Goal: Find specific page/section: Find specific page/section

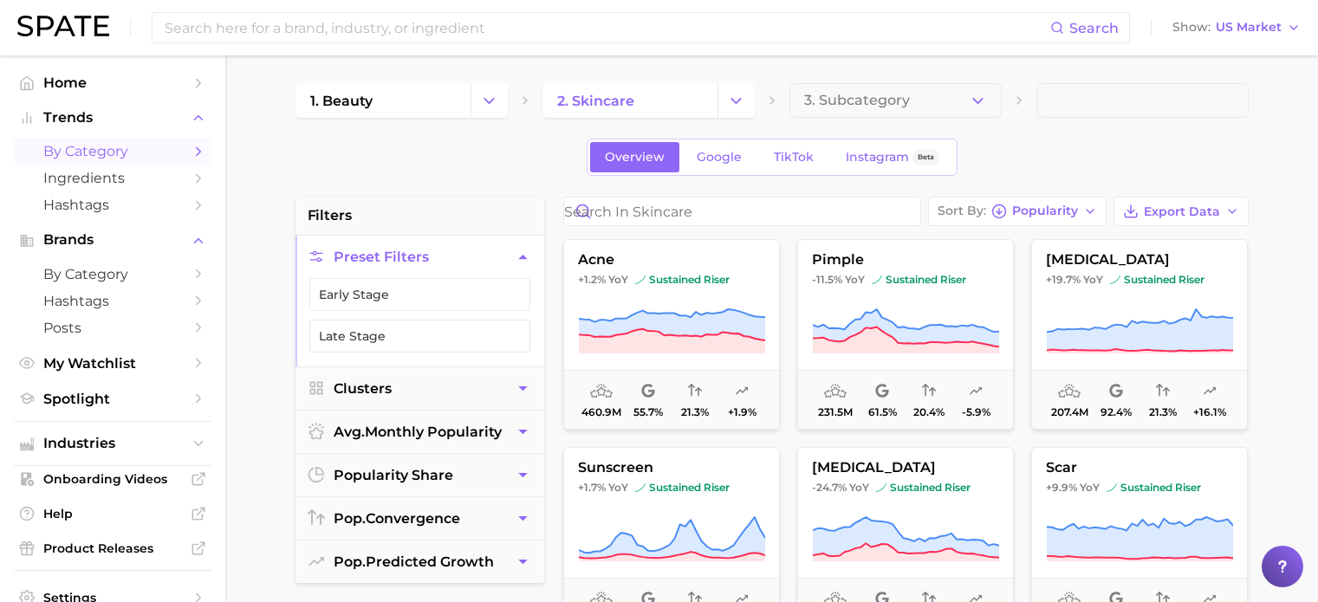
click at [99, 154] on span "by Category" at bounding box center [112, 151] width 139 height 16
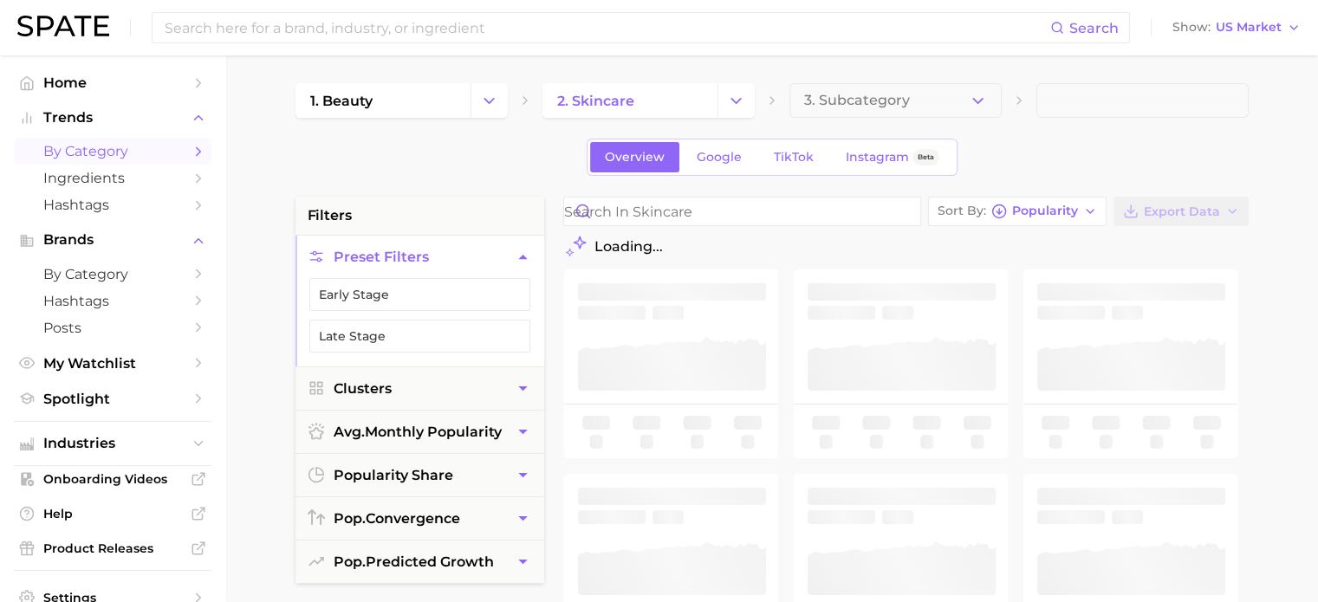
click at [446, 156] on div "Overview Google TikTok Instagram Beta" at bounding box center [772, 157] width 953 height 37
